Goal: Go to known website: Access a specific website the user already knows

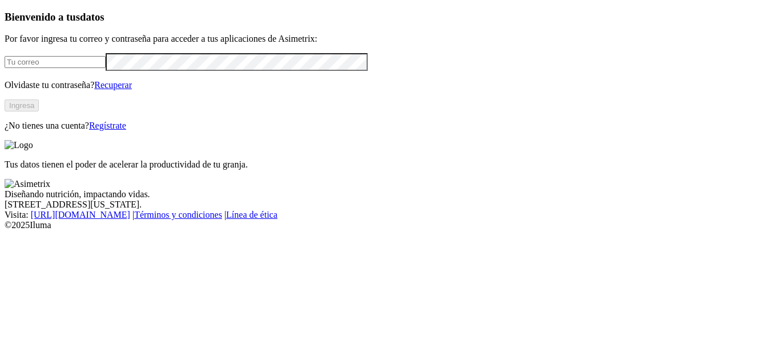
click at [39, 68] on input "email" at bounding box center [55, 62] width 101 height 12
click at [81, 68] on input "[PERSON_NAME].[PERSON_NAME]" at bounding box center [55, 62] width 101 height 12
type input "[PERSON_NAME][EMAIL_ADDRESS][PERSON_NAME][DOMAIN_NAME]"
click at [39, 111] on button "Ingresa" at bounding box center [22, 105] width 34 height 12
